Goal: Information Seeking & Learning: Learn about a topic

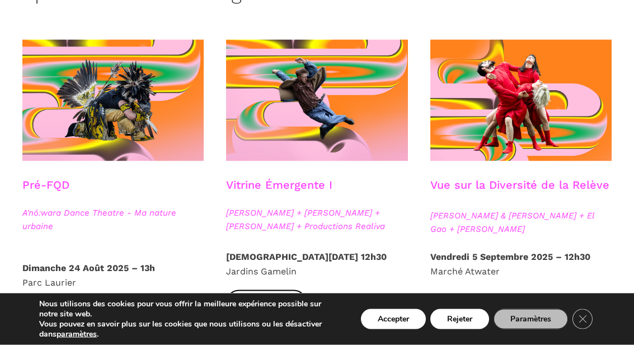
scroll to position [301, 0]
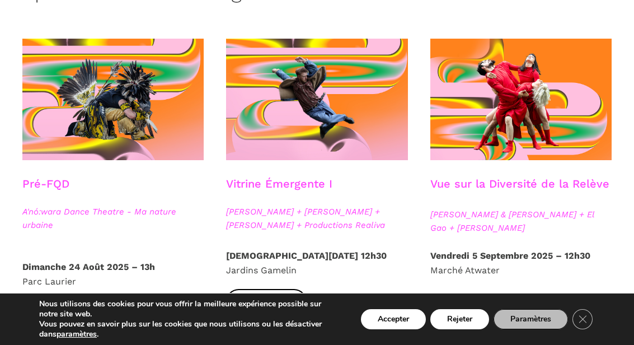
click at [271, 300] on span "Plus d'infos" at bounding box center [266, 301] width 56 height 12
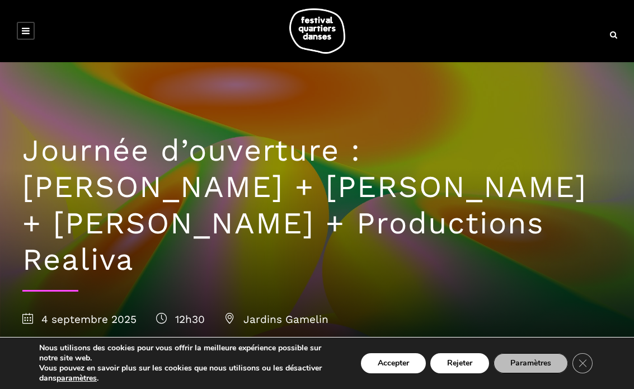
click at [26, 33] on icon at bounding box center [26, 30] width 8 height 9
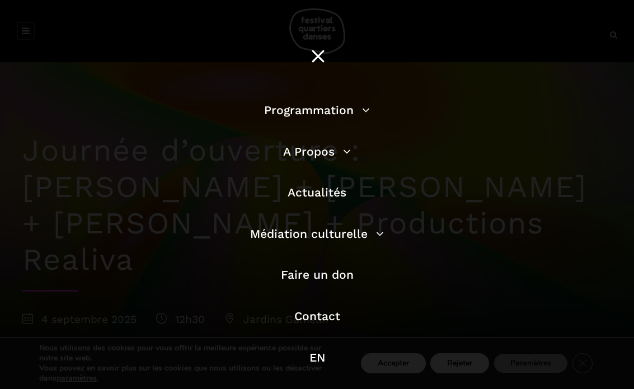
click at [340, 117] on link "Programmation" at bounding box center [317, 110] width 106 height 14
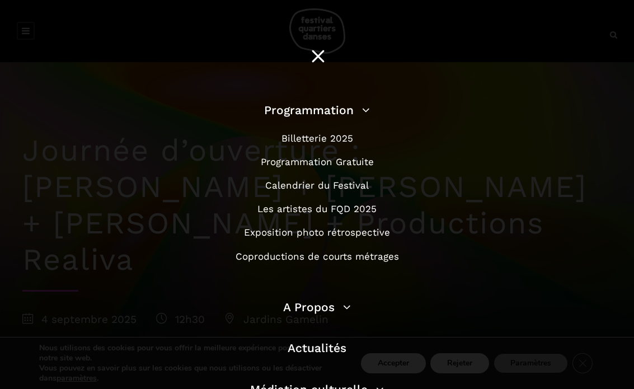
click at [373, 162] on link "Programmation Gratuite" at bounding box center [317, 161] width 113 height 11
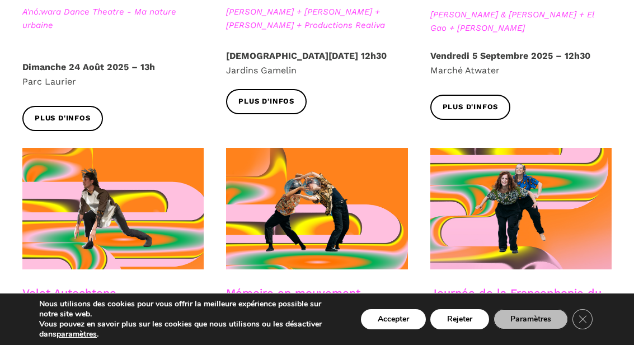
scroll to position [515, 0]
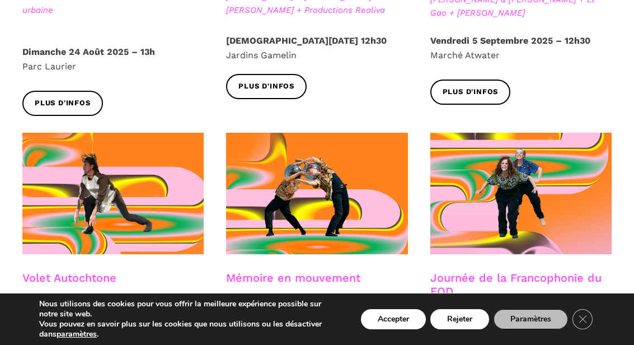
click at [592, 316] on icon "Close GDPR Cookie Banner" at bounding box center [582, 318] width 20 height 17
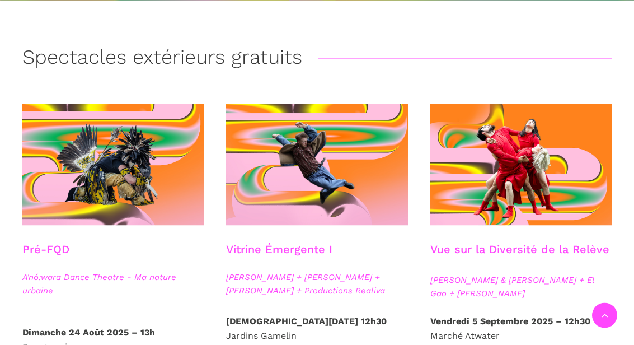
scroll to position [236, 0]
